Goal: Find specific page/section: Find specific page/section

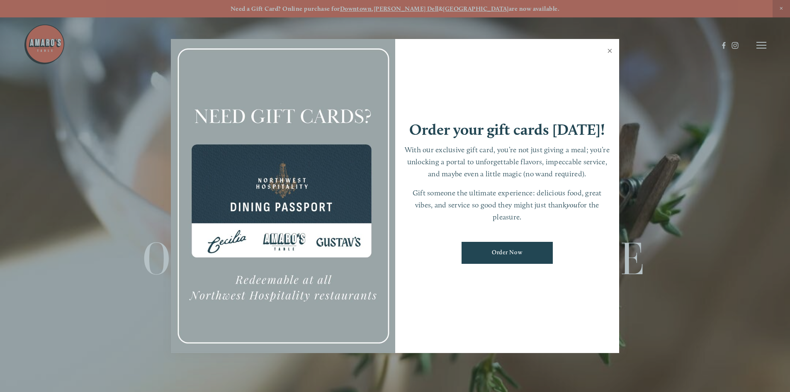
click at [610, 52] on link "Close" at bounding box center [610, 51] width 16 height 23
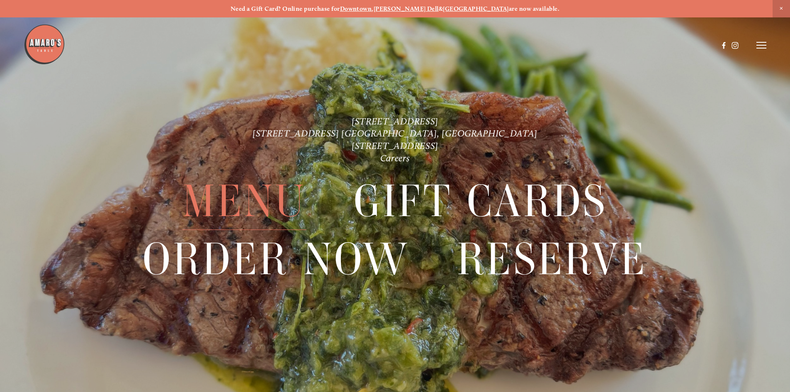
click at [263, 194] on span "Menu" at bounding box center [245, 201] width 124 height 57
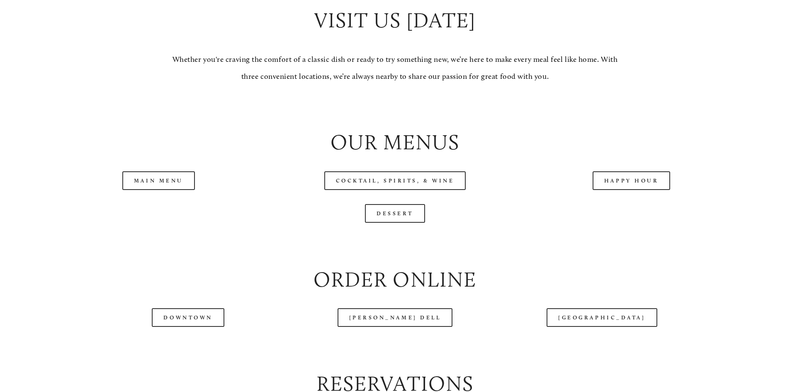
scroll to position [855, 0]
click at [619, 190] on link "Happy Hour" at bounding box center [632, 180] width 78 height 19
click at [176, 190] on link "Main Menu" at bounding box center [158, 180] width 73 height 19
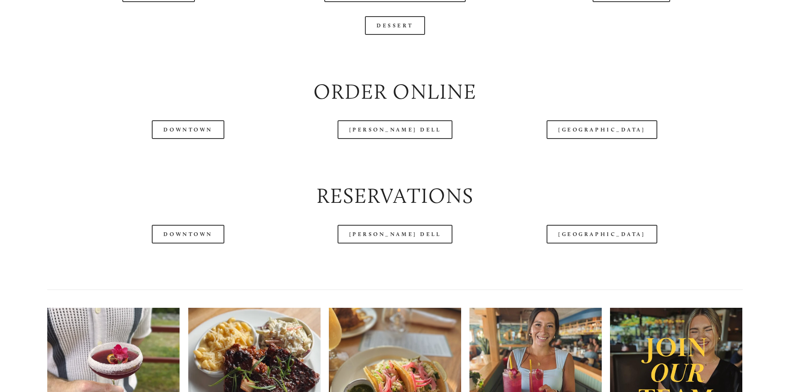
scroll to position [1043, 0]
click at [370, 243] on link "[PERSON_NAME] Dell" at bounding box center [395, 233] width 115 height 19
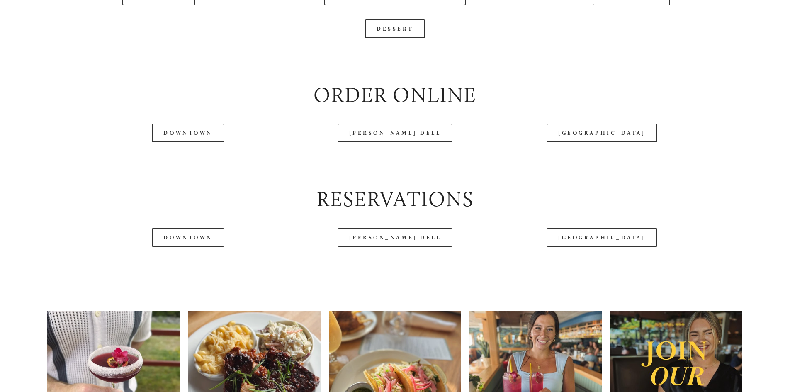
scroll to position [1078, 0]
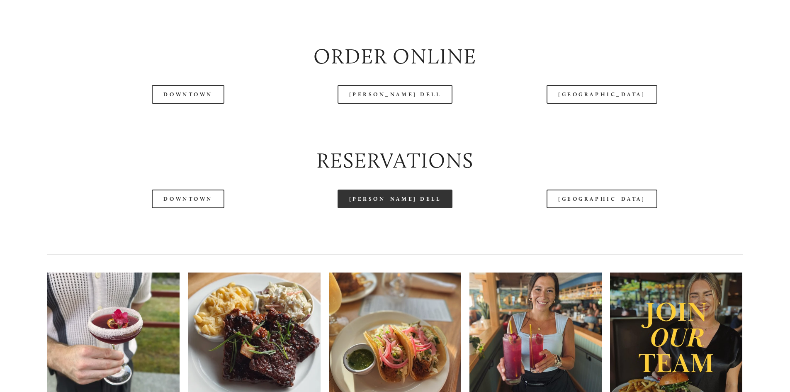
click at [401, 208] on link "[PERSON_NAME] Dell" at bounding box center [395, 199] width 115 height 19
